Goal: Find specific page/section: Find specific page/section

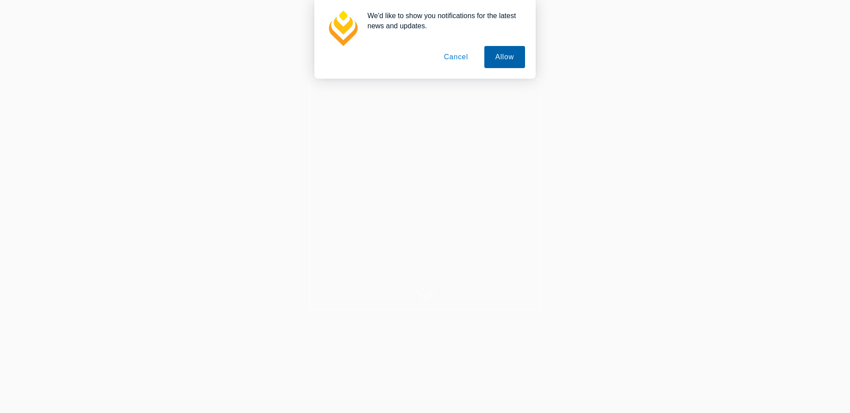
click at [502, 58] on button "Allow" at bounding box center [504, 57] width 41 height 22
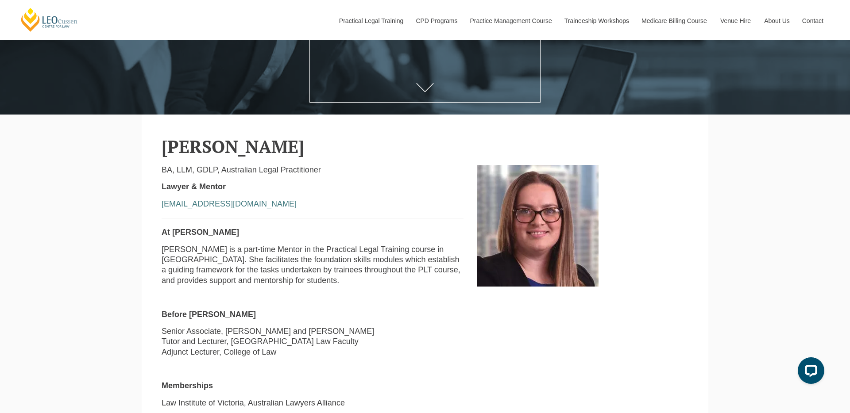
scroll to position [204, 0]
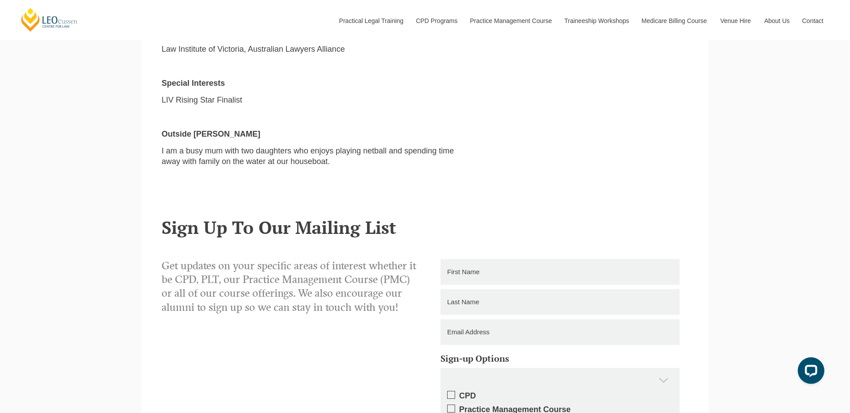
scroll to position [567, 0]
